Goal: Book appointment/travel/reservation

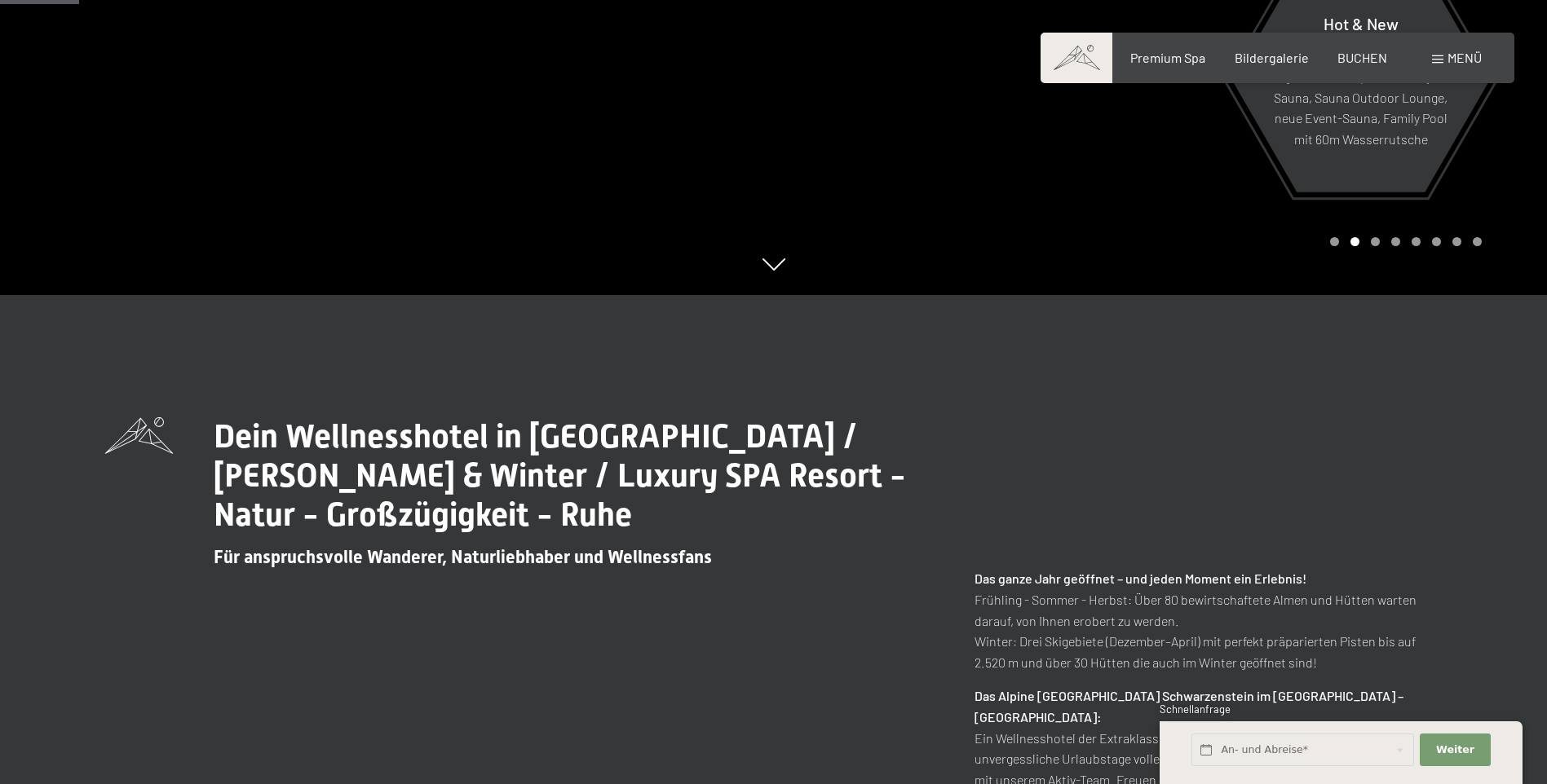
scroll to position [652, 0]
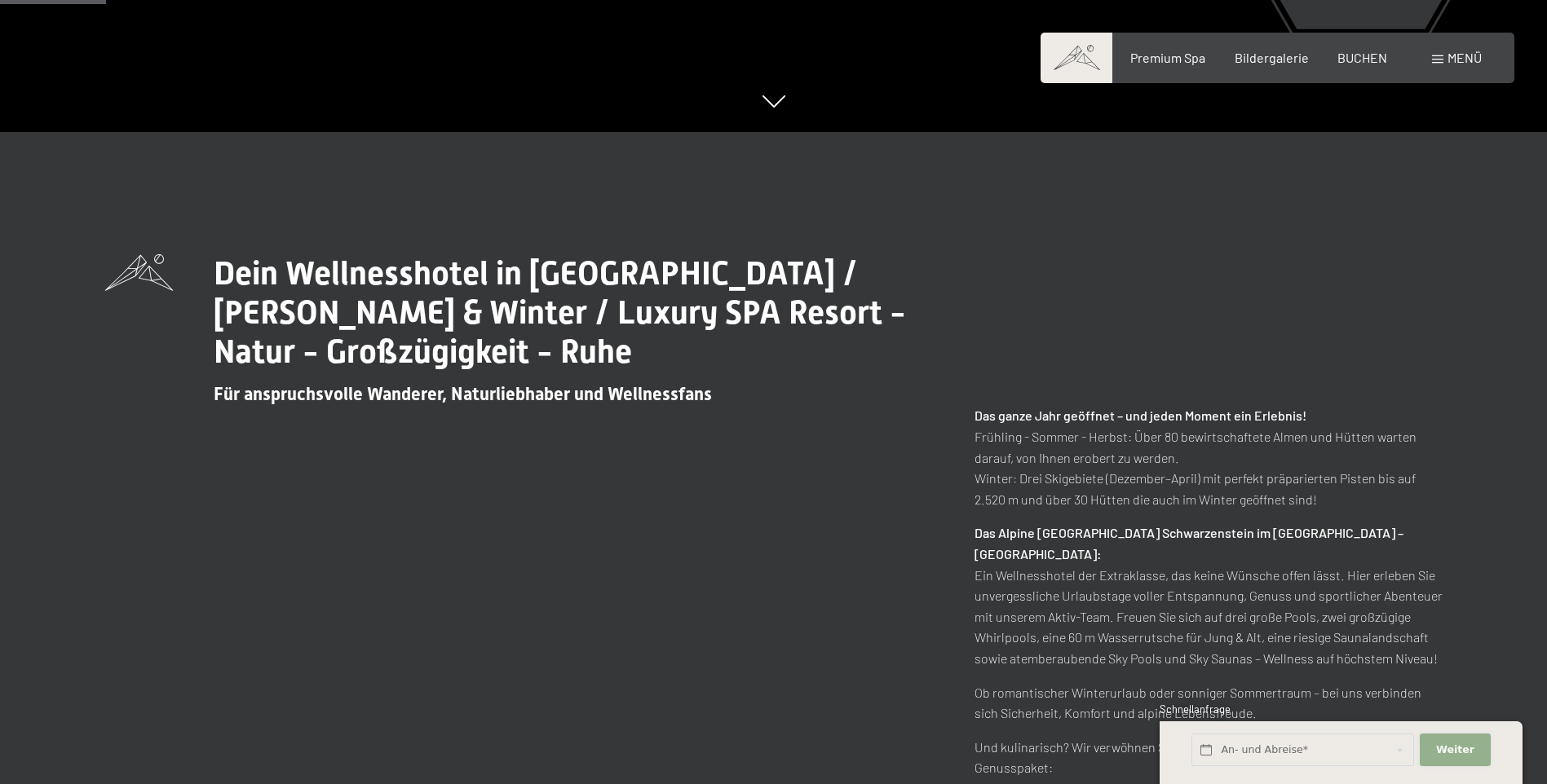
click at [1430, 755] on button "Weiter Adressfelder ausblenden" at bounding box center [1455, 750] width 70 height 33
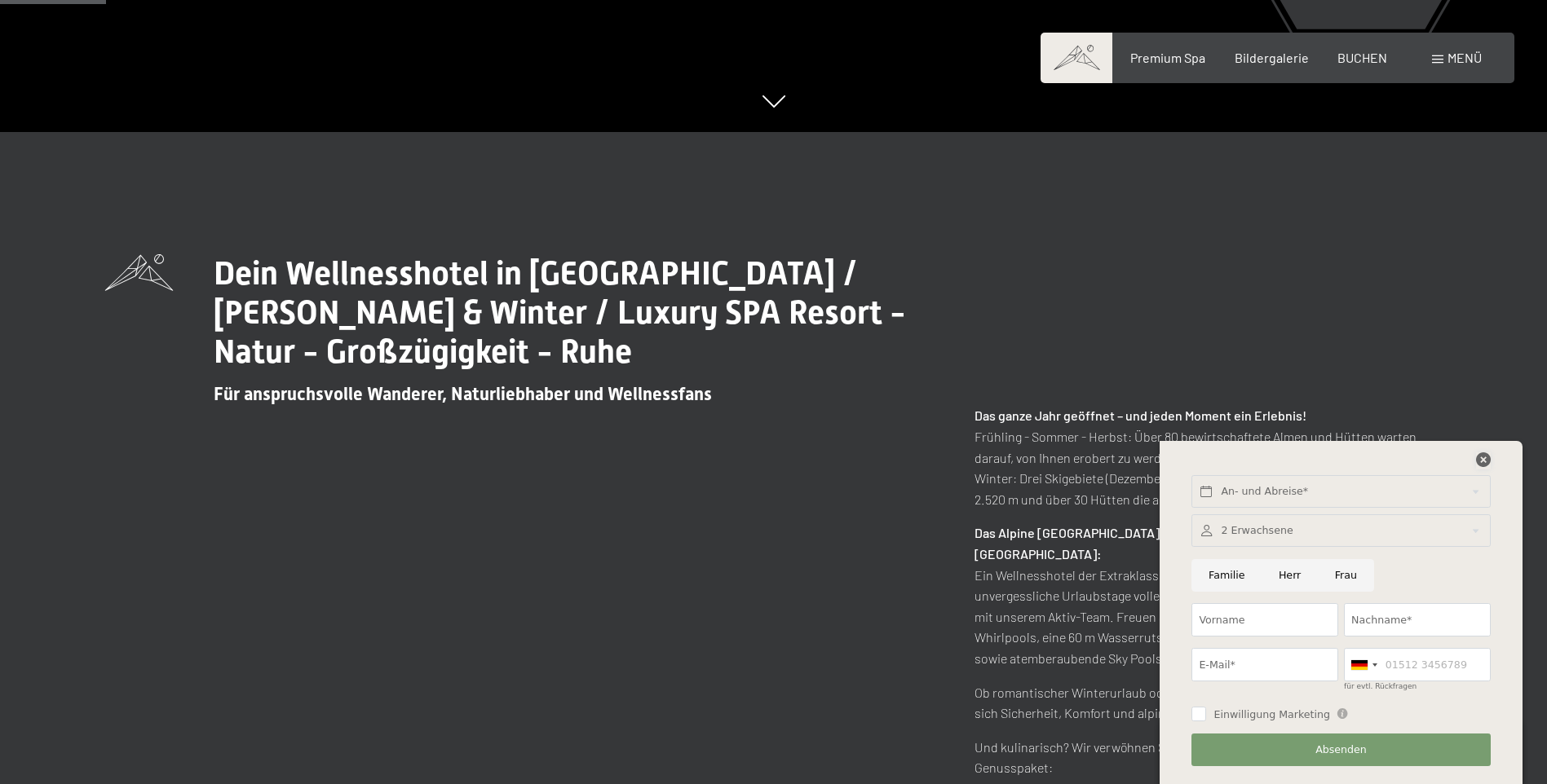
click at [1487, 458] on icon at bounding box center [1484, 460] width 14 height 14
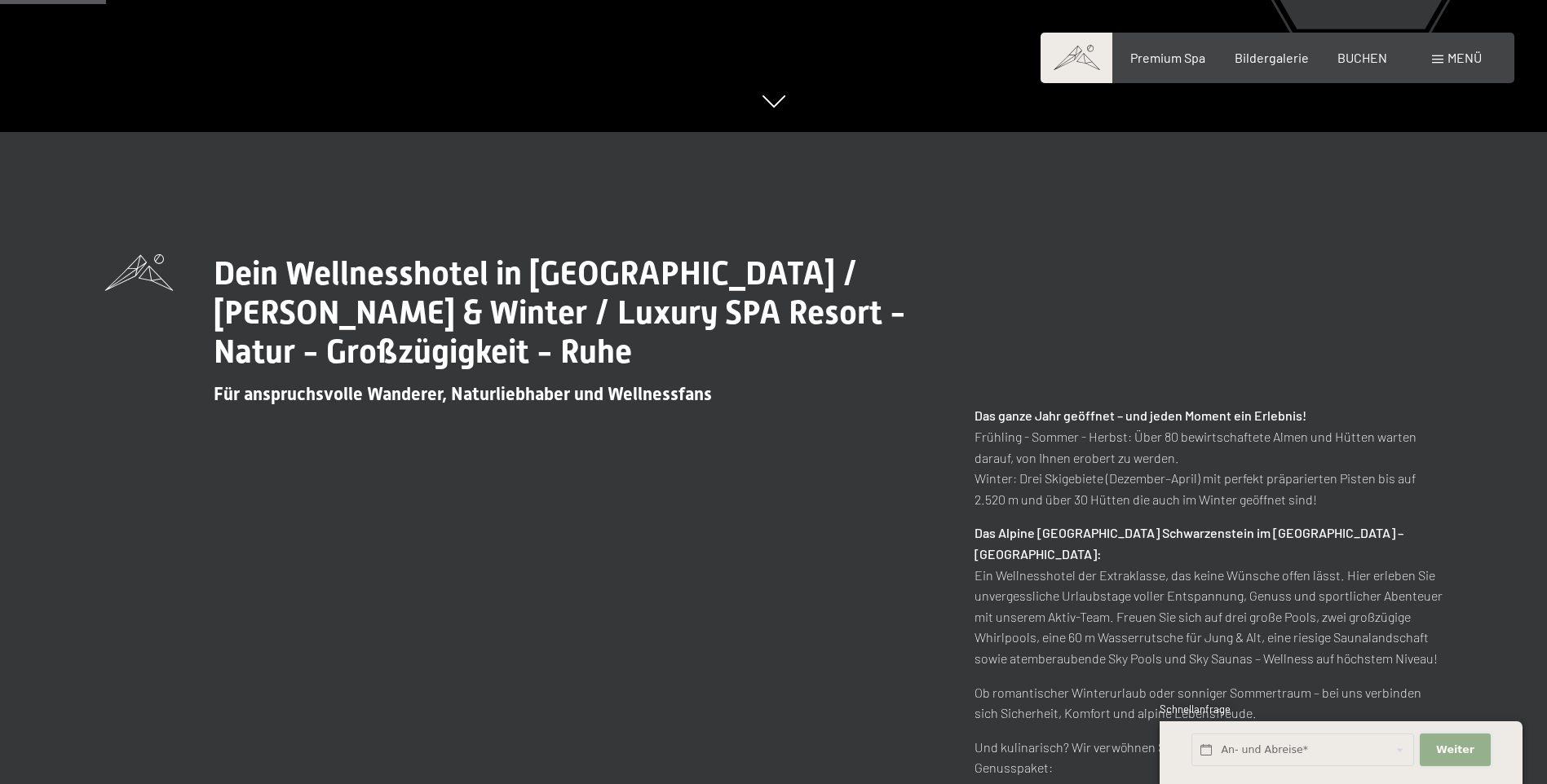
click at [1464, 743] on span "Weiter" at bounding box center [1455, 750] width 38 height 14
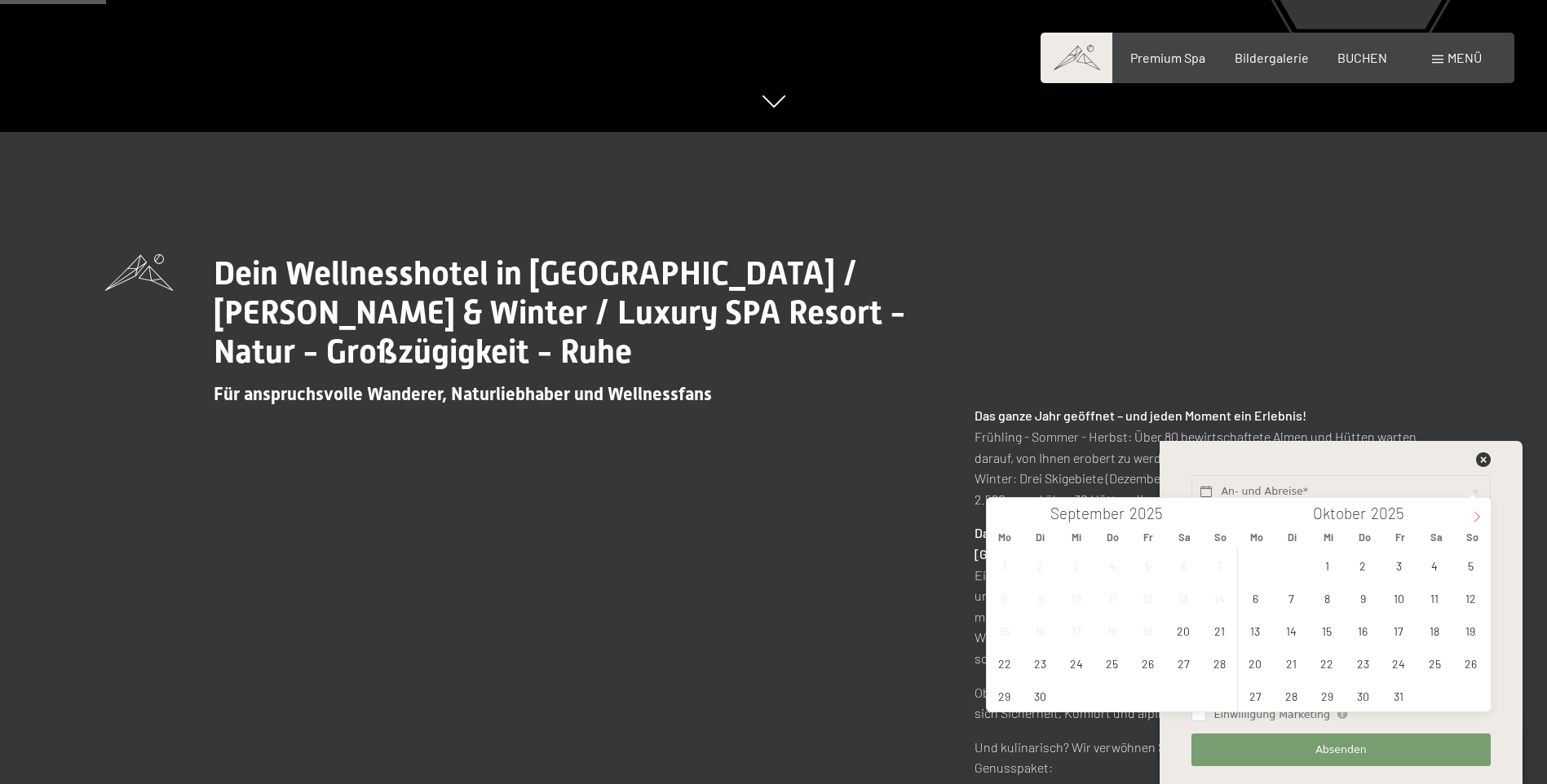
click at [1483, 515] on span at bounding box center [1477, 512] width 28 height 28
click at [1252, 695] on span "29" at bounding box center [1255, 696] width 32 height 32
type input "Mo. 29.12.2025"
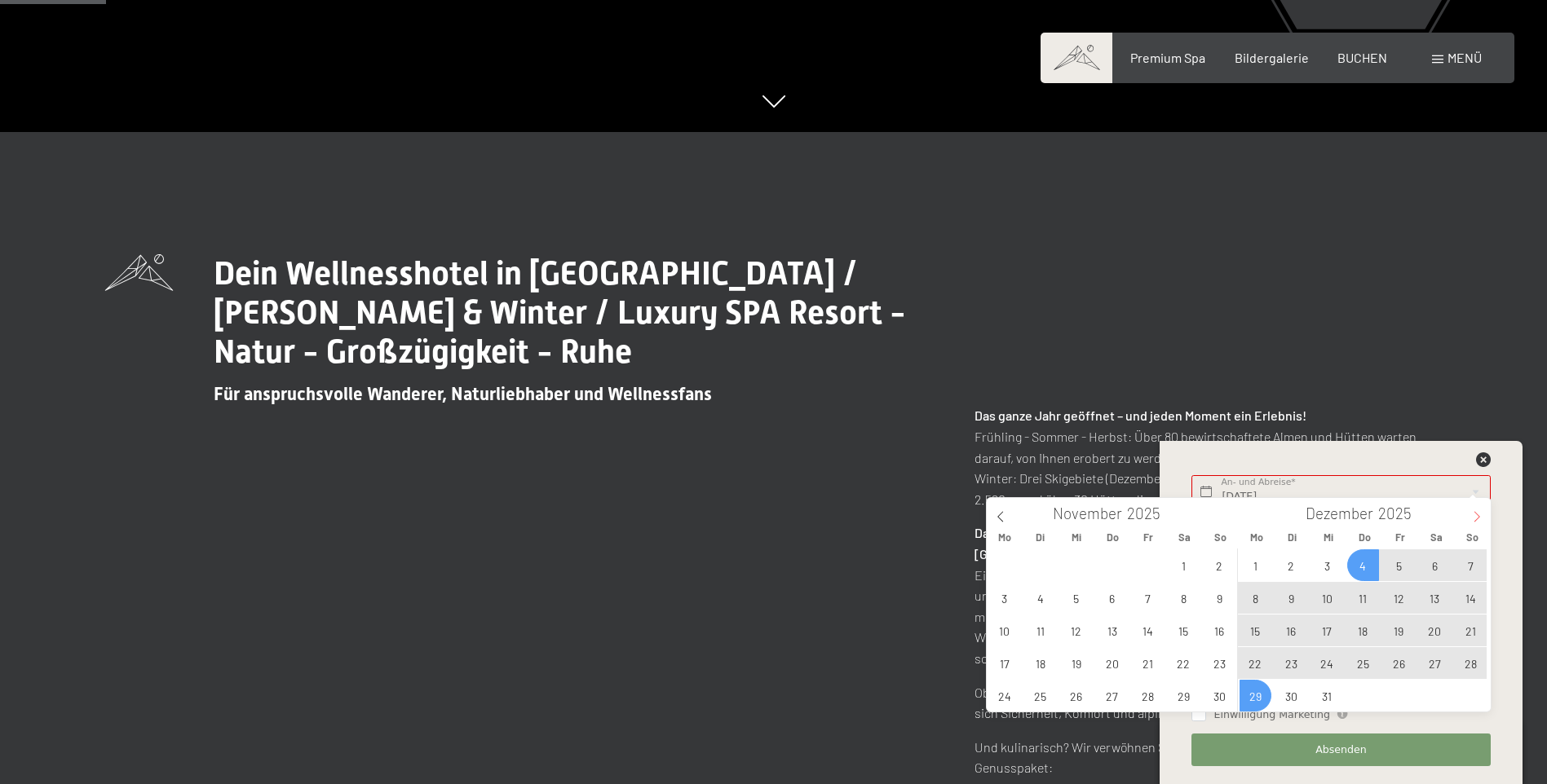
click at [1472, 518] on icon at bounding box center [1477, 517] width 12 height 12
type input "2026"
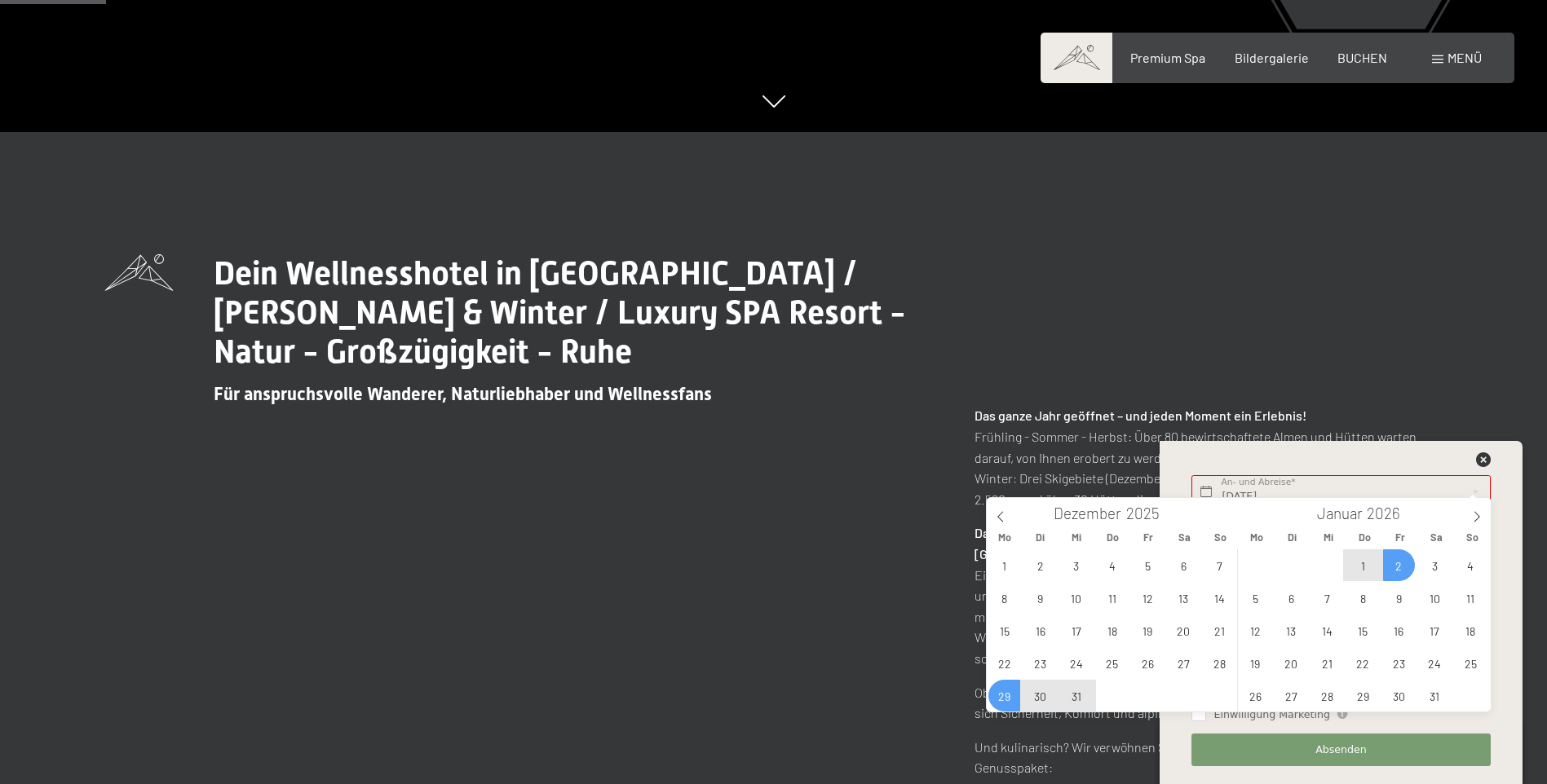
click at [1402, 571] on span "2" at bounding box center [1399, 565] width 32 height 32
type input "Mo. 29.12.2025 - Fr. 02.01.2026"
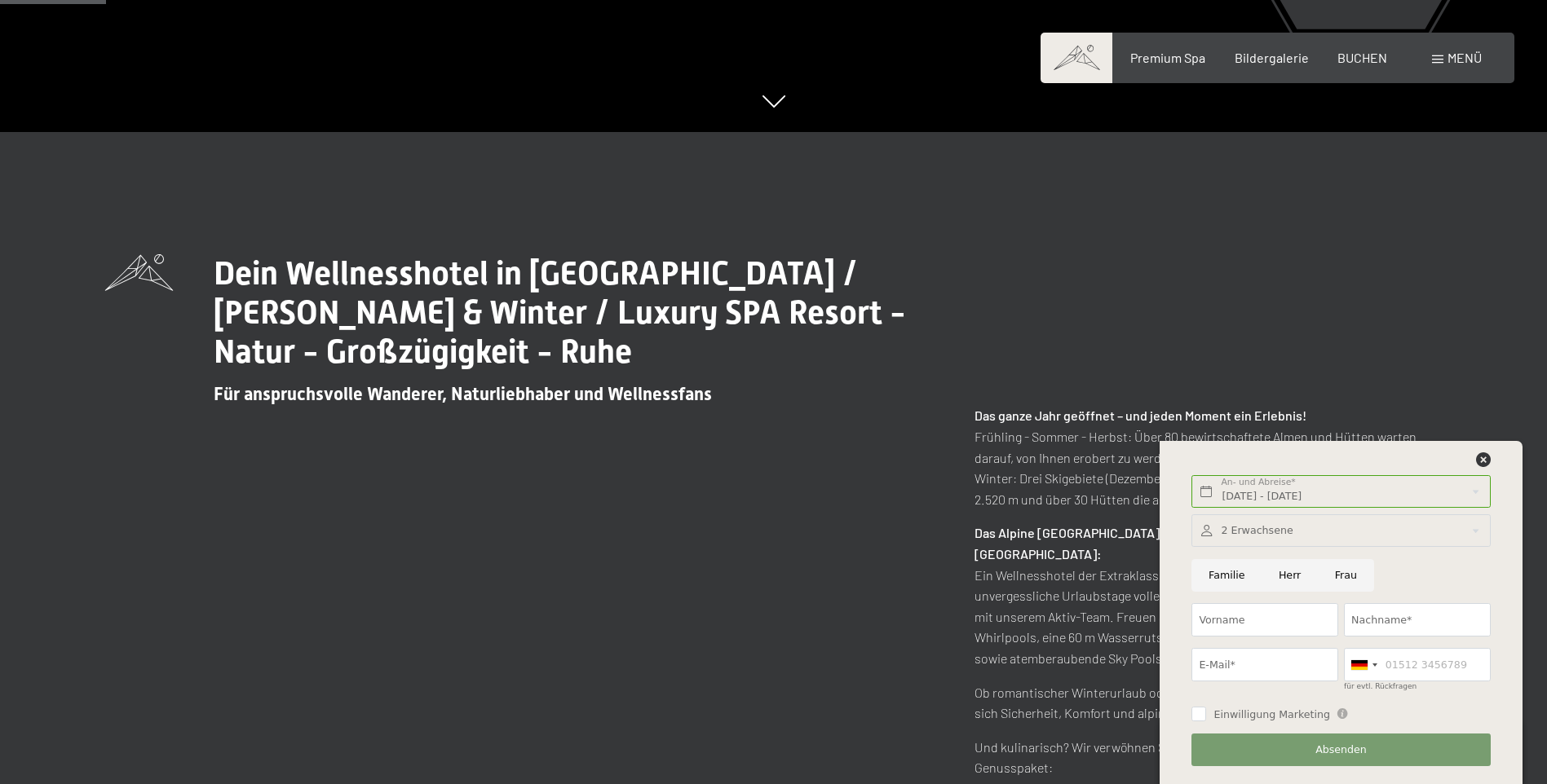
click at [1450, 463] on div "Mo. 29.12.2025 - Fr. 02.01.2026 An- und Abreise* 4 Nächte Weiter Adressfelder a…" at bounding box center [1341, 613] width 322 height 343
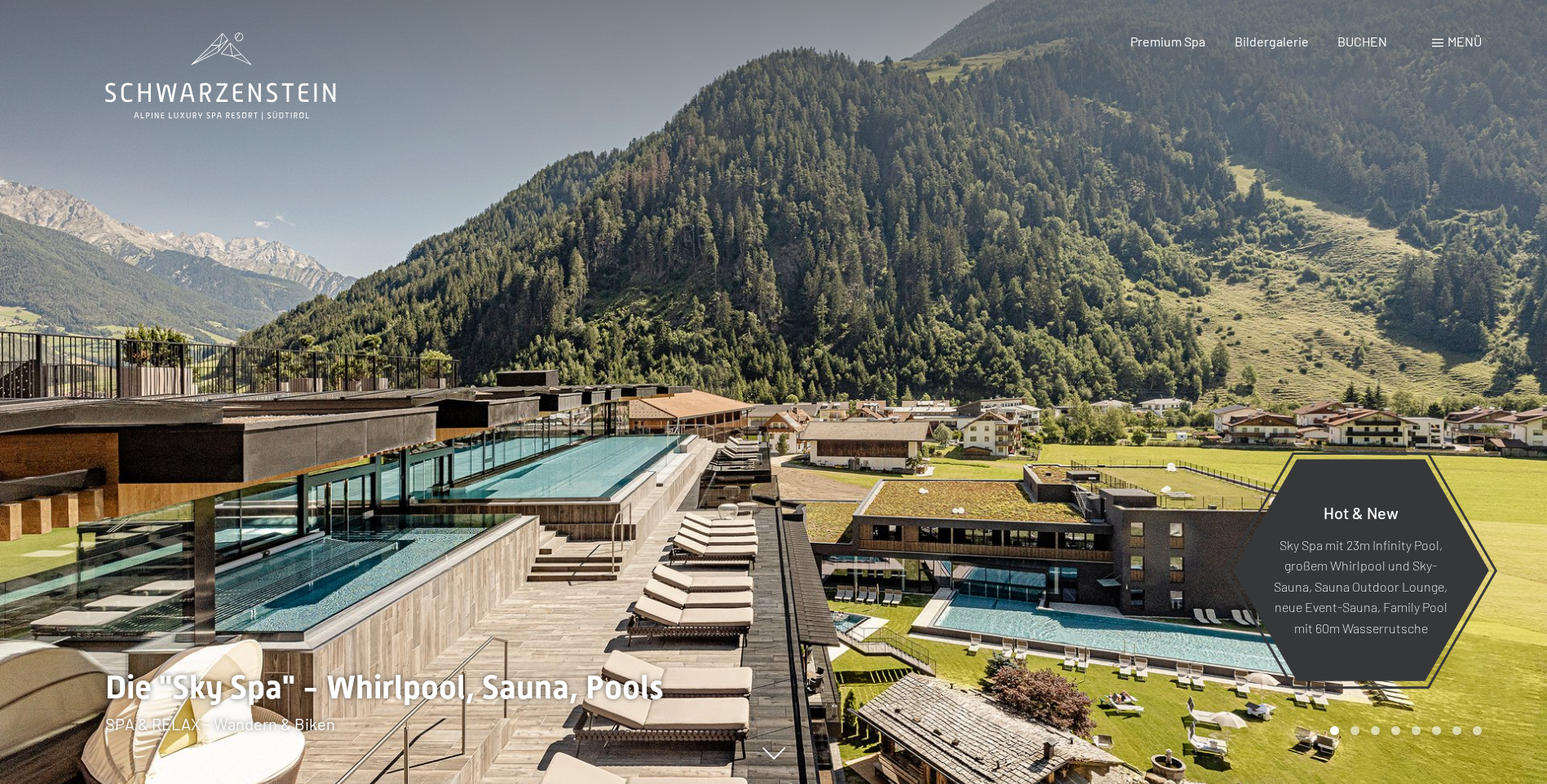
click at [1460, 42] on span "Menü" at bounding box center [1465, 41] width 34 height 15
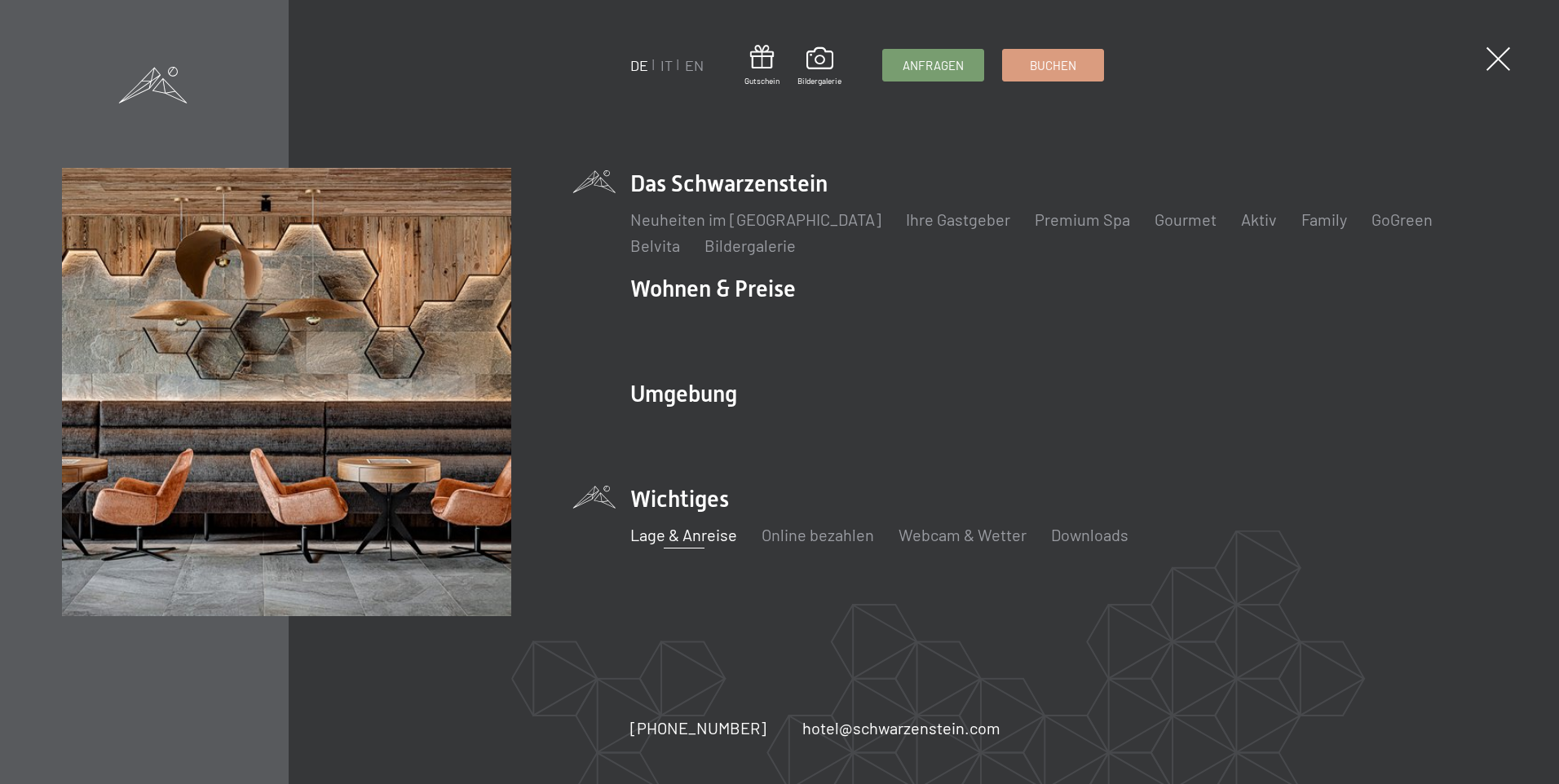
click at [663, 533] on link "Lage & Anreise" at bounding box center [684, 535] width 106 height 20
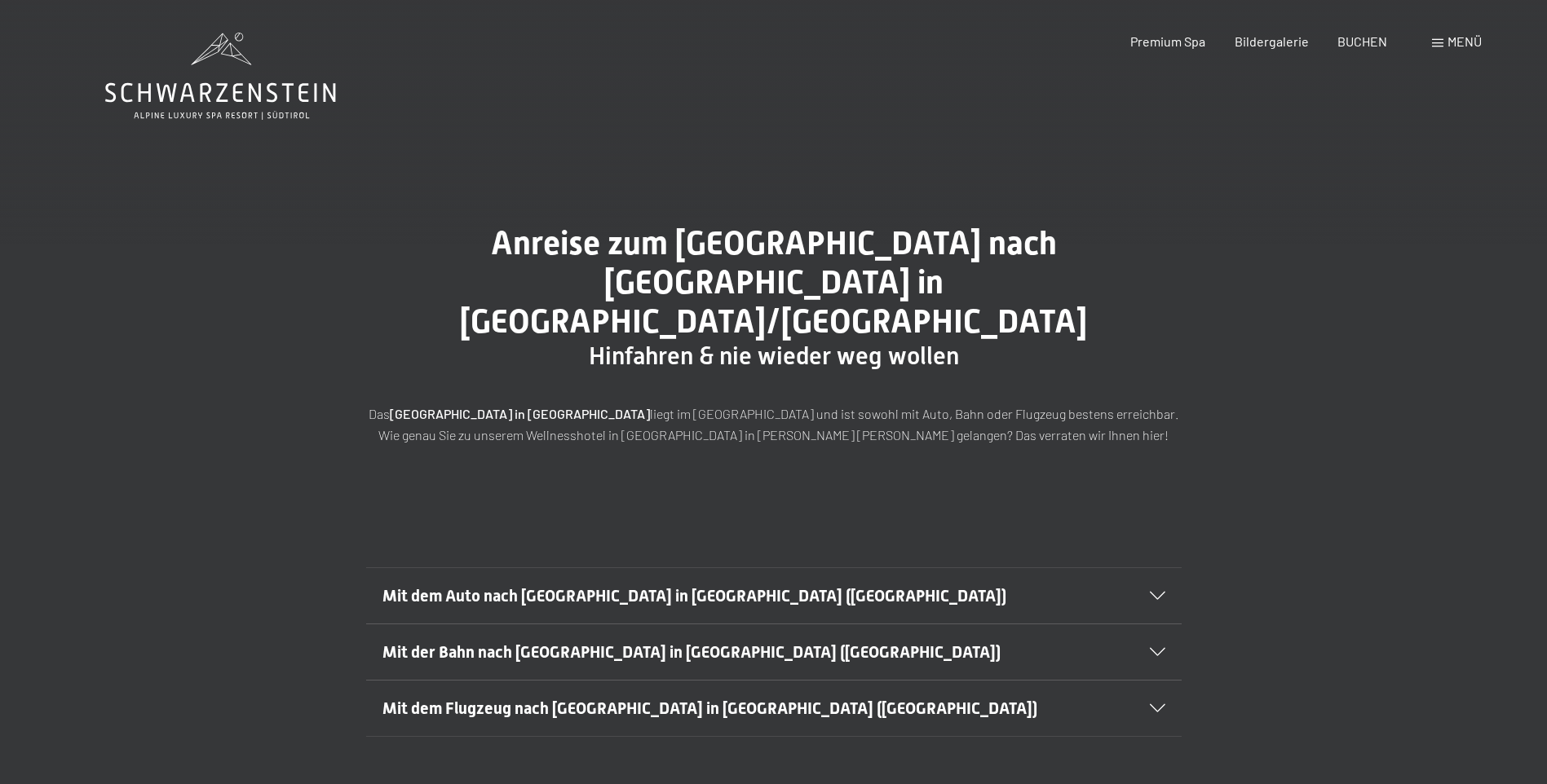
click at [766, 641] on h2 "Mit der Bahn nach [GEOGRAPHIC_DATA] in [GEOGRAPHIC_DATA] ([GEOGRAPHIC_DATA])" at bounding box center [735, 651] width 705 height 23
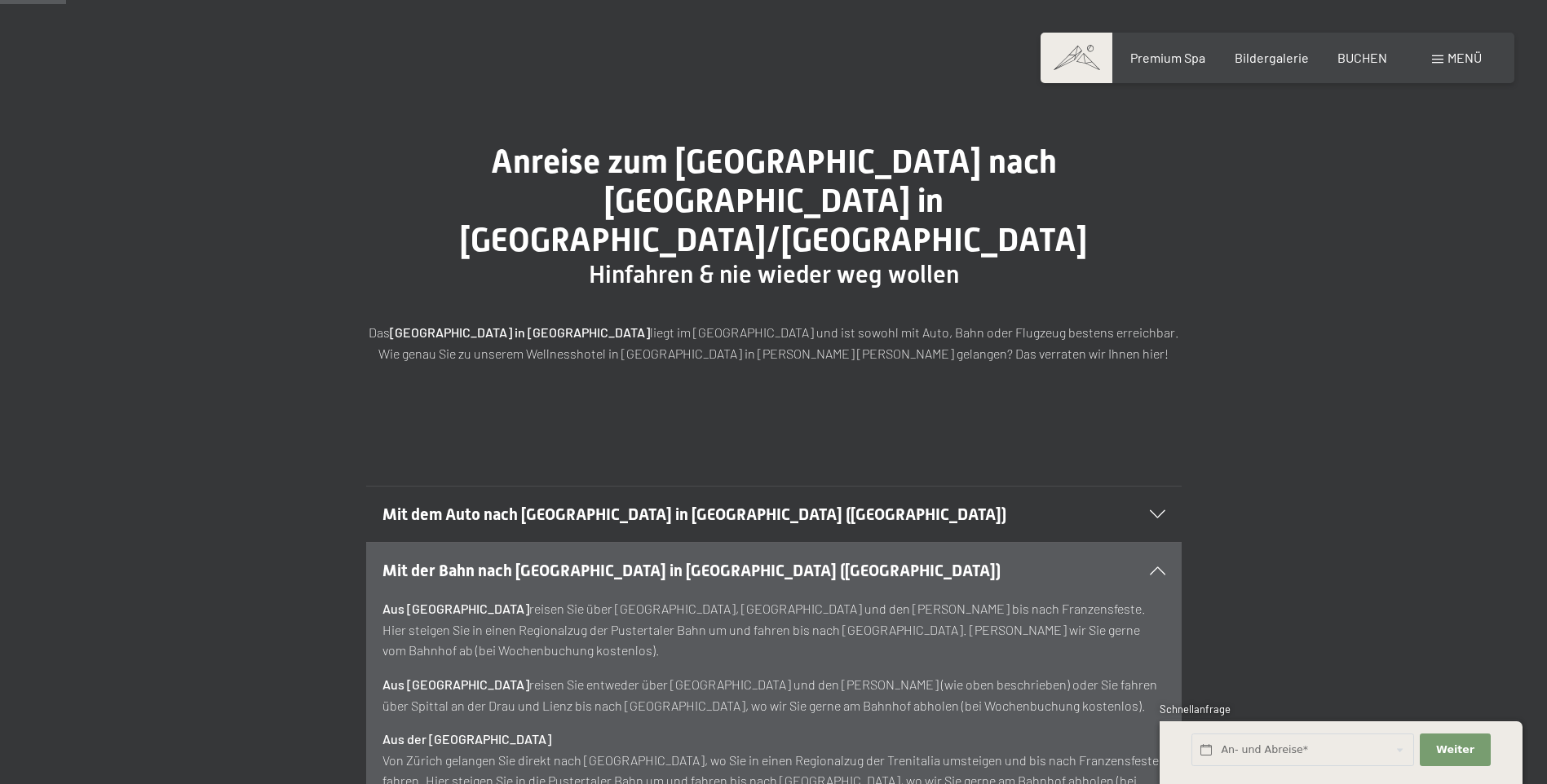
scroll to position [163, 0]
